Goal: Register for event/course

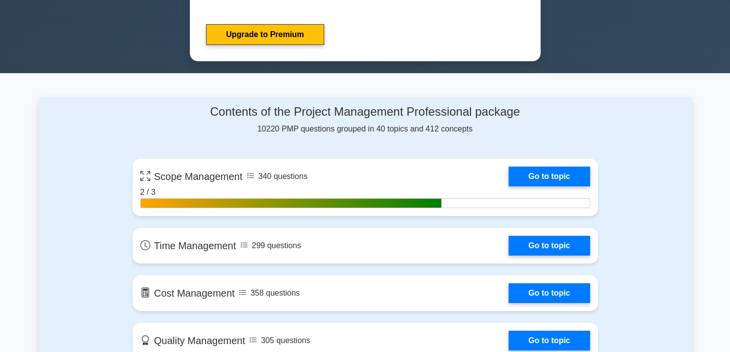
scroll to position [600, 0]
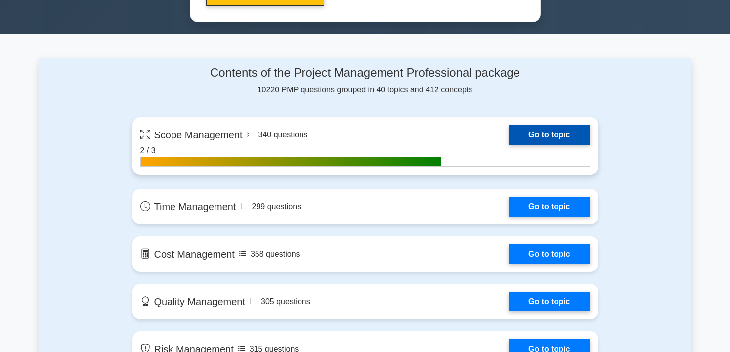
click at [525, 133] on link "Go to topic" at bounding box center [549, 135] width 81 height 20
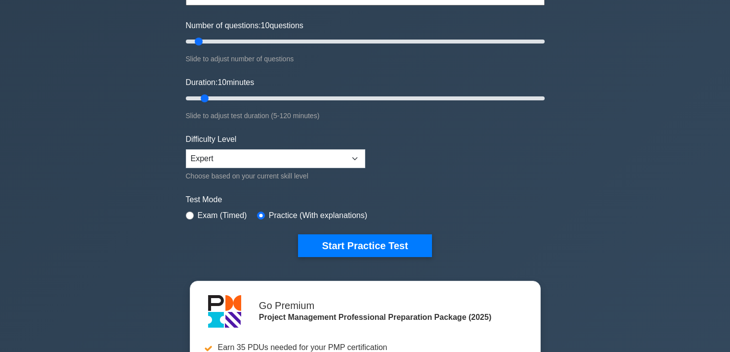
scroll to position [0, 0]
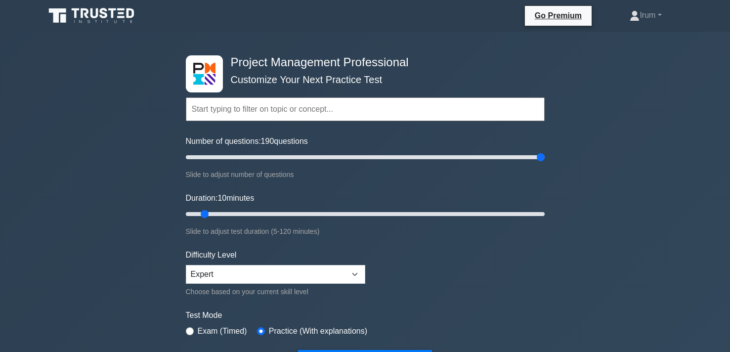
drag, startPoint x: 200, startPoint y: 159, endPoint x: 571, endPoint y: 179, distance: 371.7
type input "200"
click at [545, 163] on input "Number of questions: 190 questions" at bounding box center [365, 157] width 359 height 12
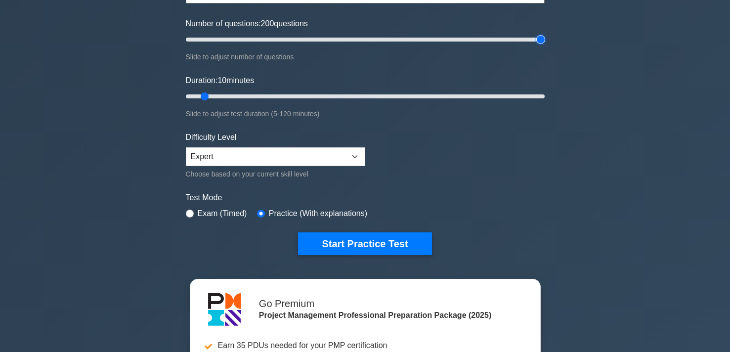
scroll to position [151, 0]
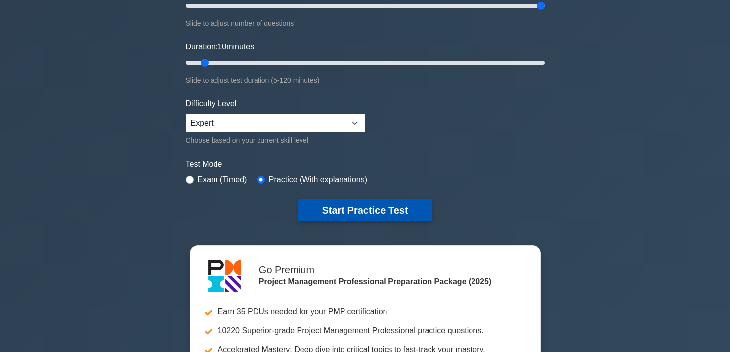
click at [349, 212] on button "Start Practice Test" at bounding box center [364, 210] width 133 height 23
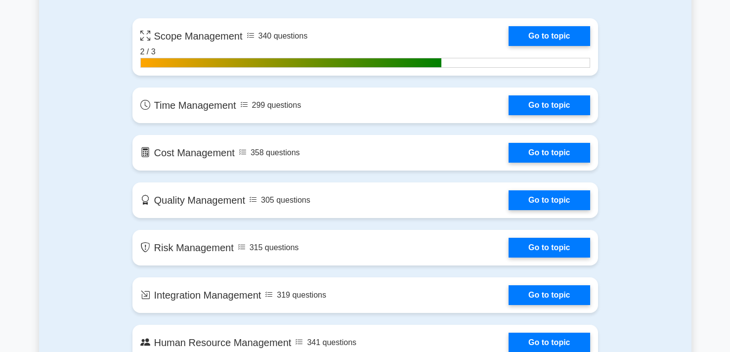
scroll to position [702, 0]
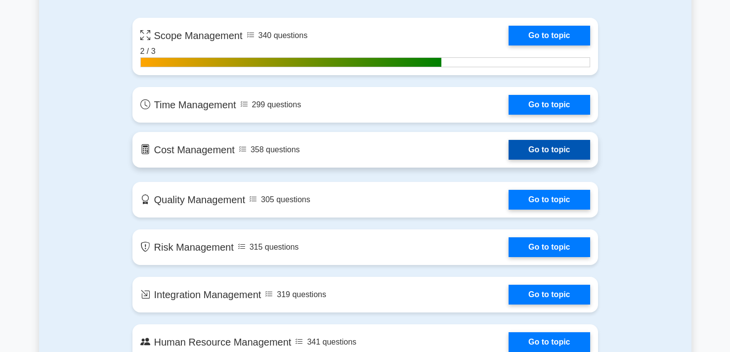
click at [509, 156] on link "Go to topic" at bounding box center [549, 150] width 81 height 20
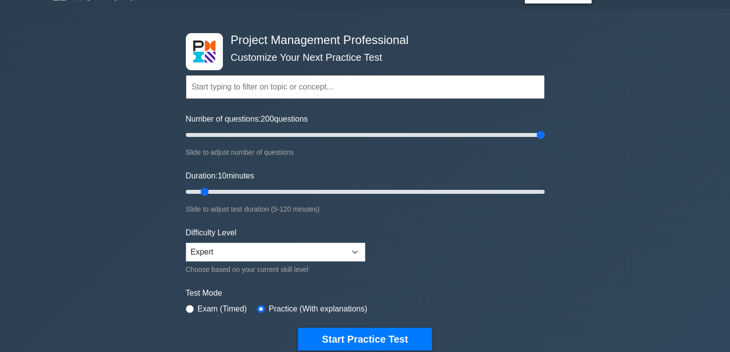
scroll to position [0, 0]
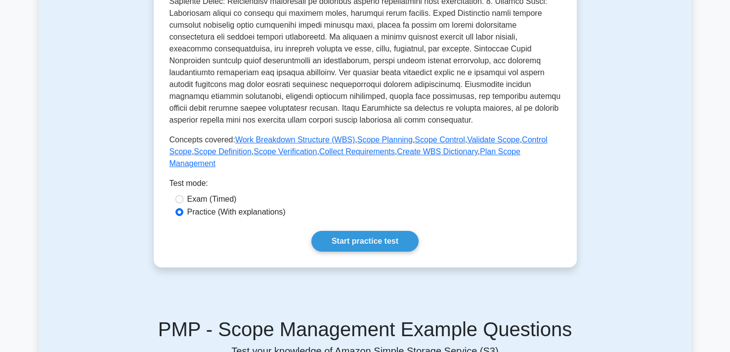
scroll to position [300, 0]
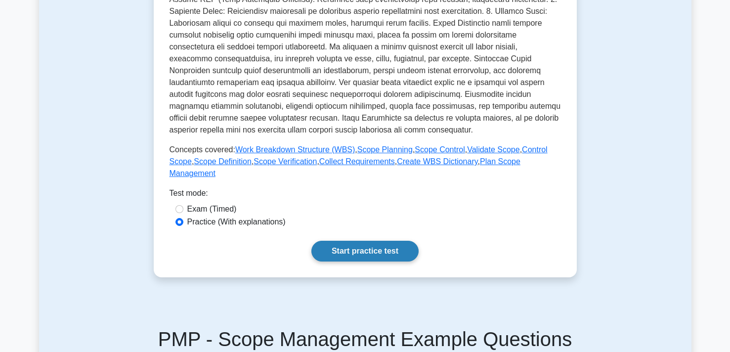
click at [371, 253] on link "Start practice test" at bounding box center [364, 251] width 107 height 21
click at [181, 201] on div "Test mode:" at bounding box center [365, 195] width 391 height 16
click at [181, 205] on div "Exam (Timed)" at bounding box center [365, 209] width 380 height 12
click at [180, 208] on input "Exam (Timed)" at bounding box center [179, 209] width 8 height 8
radio input "true"
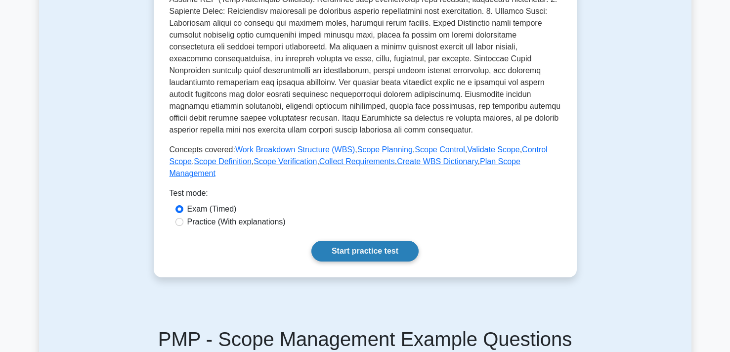
click at [368, 249] on link "Start practice test" at bounding box center [364, 251] width 107 height 21
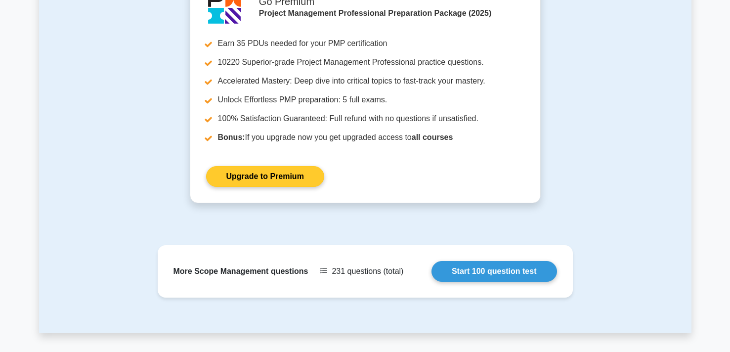
scroll to position [962, 0]
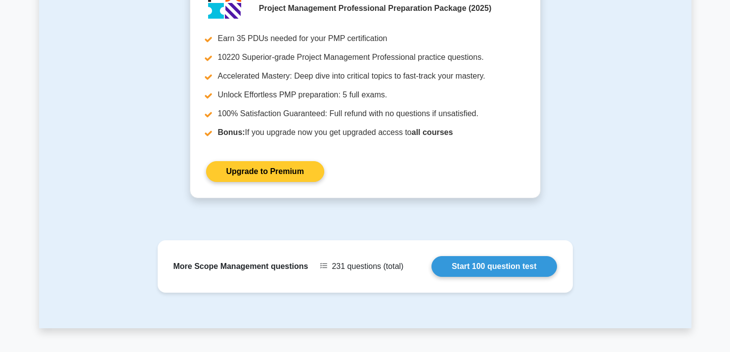
click at [262, 161] on link "Upgrade to Premium" at bounding box center [265, 171] width 118 height 21
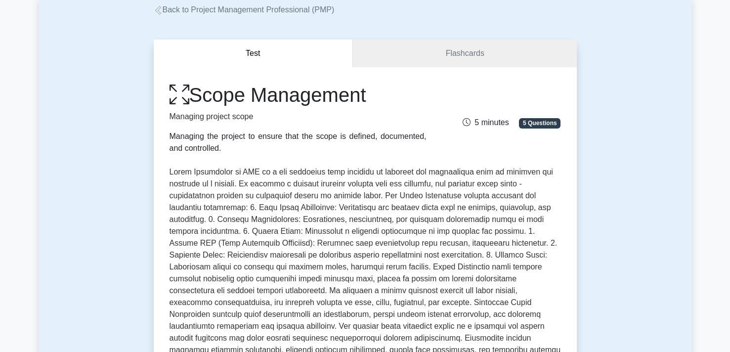
scroll to position [0, 0]
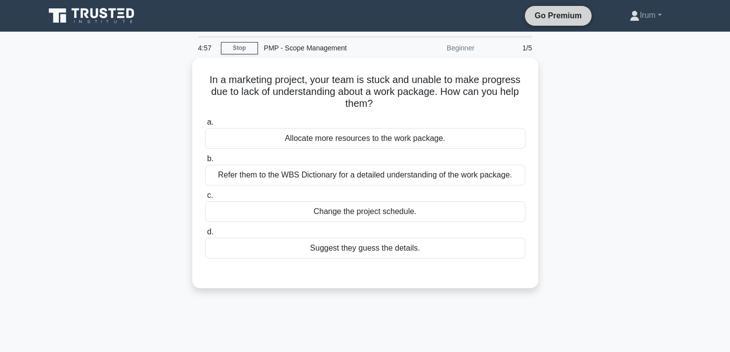
click at [543, 16] on link "Go Premium" at bounding box center [558, 15] width 59 height 12
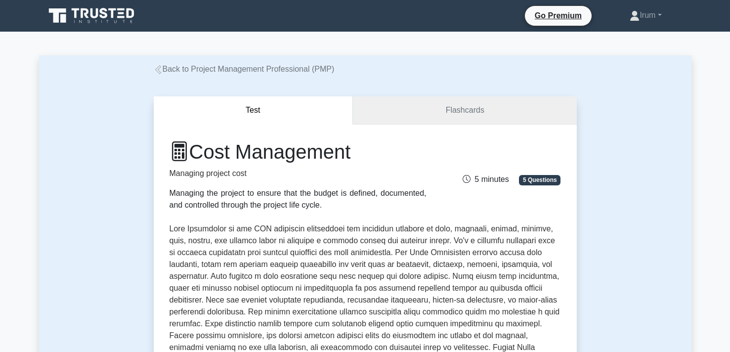
click at [491, 112] on link "Flashcards" at bounding box center [464, 110] width 223 height 28
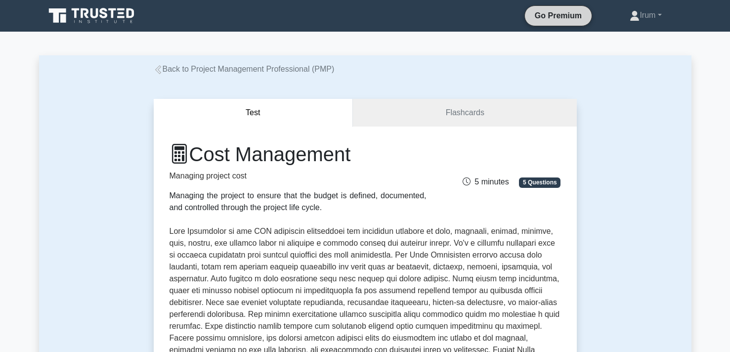
click at [558, 14] on link "Go Premium" at bounding box center [558, 15] width 59 height 12
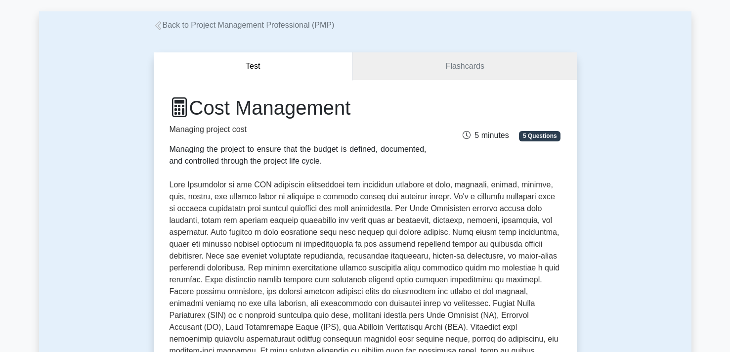
scroll to position [40, 0]
